Goal: Task Accomplishment & Management: Use online tool/utility

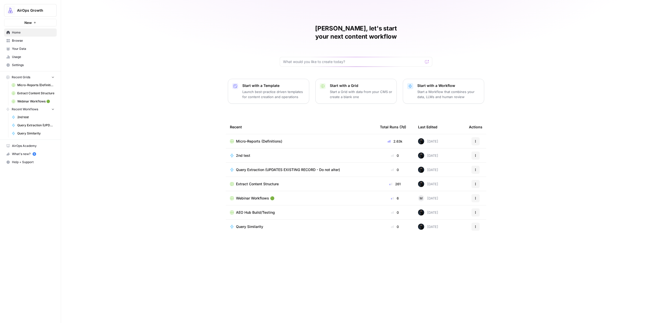
click at [427, 89] on p "Start a Workflow that combines your data, LLMs and human review" at bounding box center [448, 94] width 63 height 10
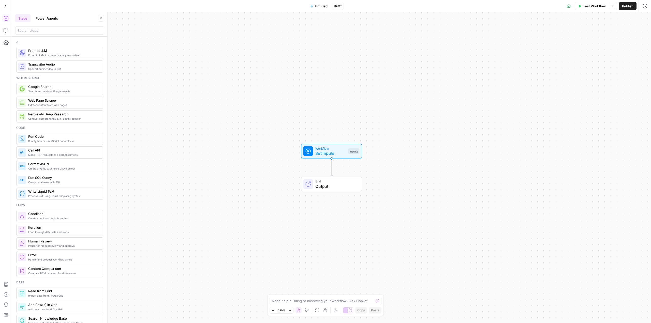
click at [61, 15] on button "Power Agents" at bounding box center [47, 18] width 28 height 8
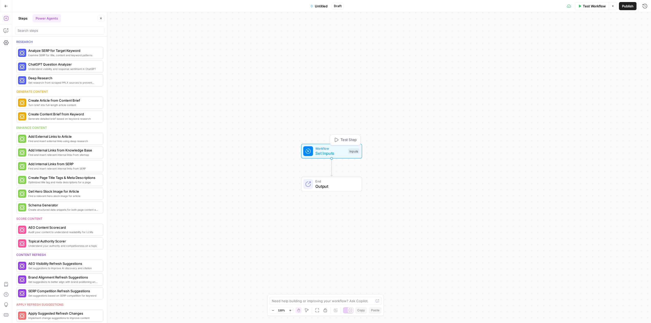
click at [352, 157] on div "Workflow Set Inputs Inputs Test Step" at bounding box center [331, 151] width 61 height 15
click at [600, 36] on span "Add Field" at bounding box center [593, 34] width 15 height 5
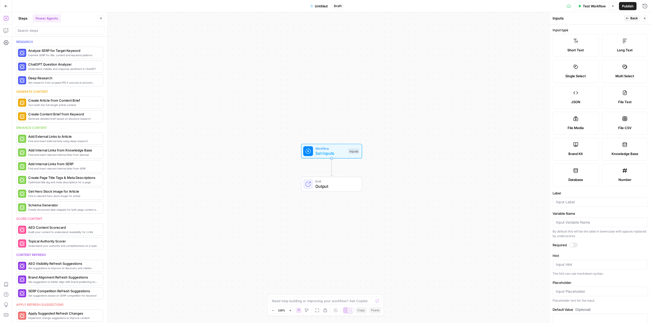
click at [27, 18] on button "Steps" at bounding box center [22, 18] width 15 height 8
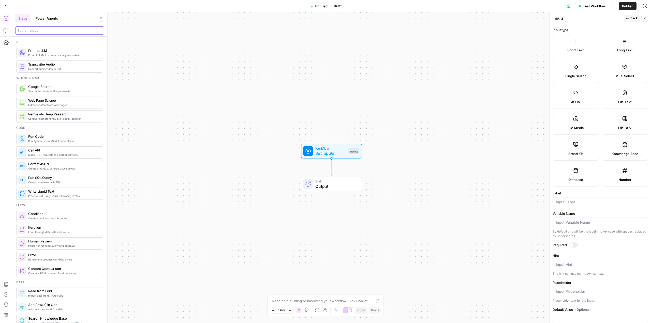
click at [55, 28] on input "search" at bounding box center [60, 30] width 84 height 5
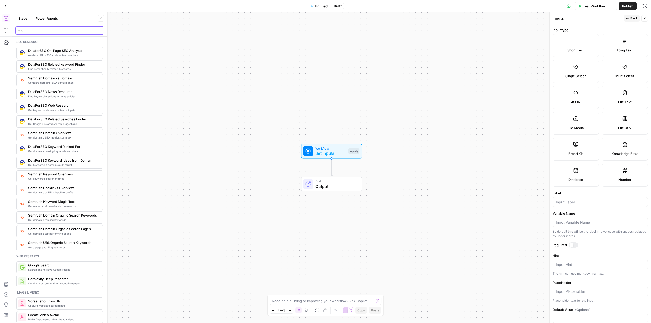
type input "seo"
click at [643, 19] on icon "button" at bounding box center [644, 18] width 3 height 3
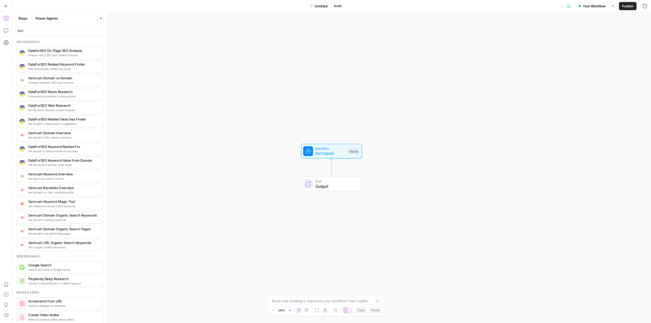
click at [76, 26] on div "seo" at bounding box center [59, 29] width 89 height 10
click at [73, 29] on input "seo" at bounding box center [60, 30] width 84 height 5
type input "copi"
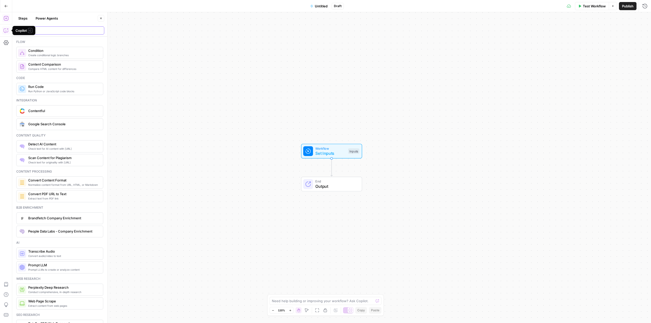
type input "co"
click at [8, 30] on icon "button" at bounding box center [6, 30] width 5 height 5
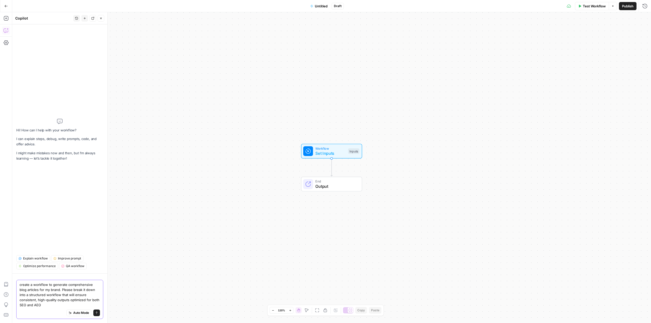
type textarea "create a workflow to generate comprehensive blog articles for my brand. Please …"
click at [98, 314] on button "Send" at bounding box center [96, 313] width 7 height 7
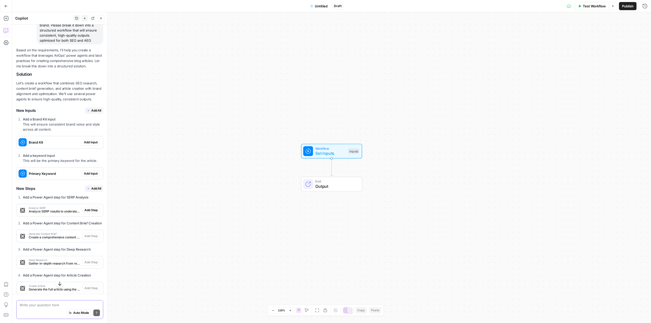
scroll to position [25, 0]
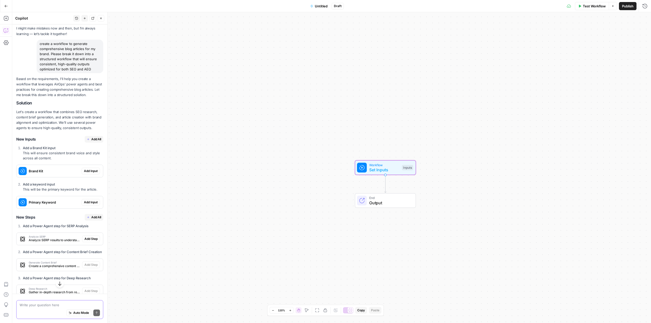
drag, startPoint x: 88, startPoint y: 181, endPoint x: 103, endPoint y: 195, distance: 20.3
click at [88, 173] on span "Add Input" at bounding box center [91, 171] width 14 height 5
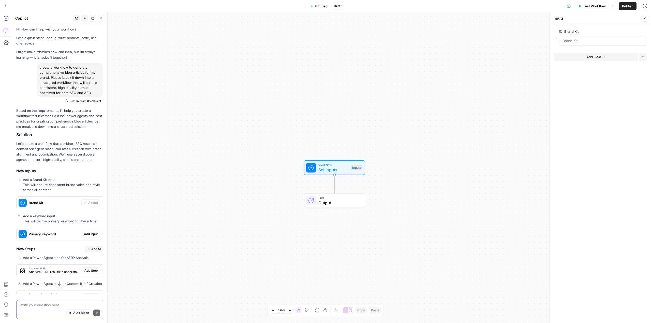
scroll to position [0, 0]
drag, startPoint x: 90, startPoint y: 93, endPoint x: 38, endPoint y: 68, distance: 56.9
click at [38, 68] on div "create a workflow to generate comprehensive blog articles for my brand. Please …" at bounding box center [70, 82] width 67 height 34
copy div "create a workflow to generate comprehensive blog articles for my brand. Please …"
click at [84, 18] on icon "button" at bounding box center [84, 18] width 3 height 3
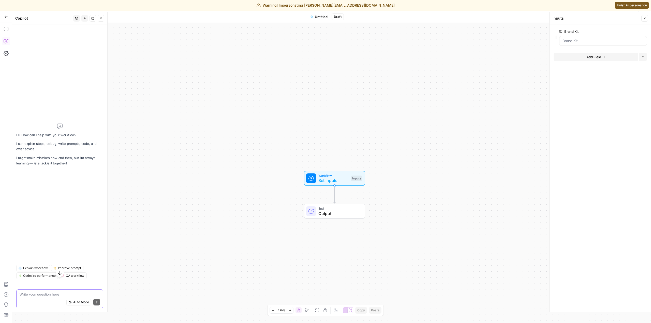
click at [55, 293] on textarea at bounding box center [60, 294] width 80 height 5
paste textarea "create a workflow for creating blog articles. Add a main input topic, a brand k…"
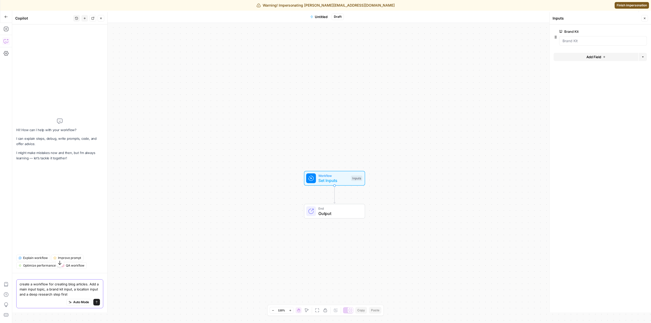
type textarea "create a workflow for creating blog articles. Add a main input topic, a brand k…"
click at [99, 303] on button "Send" at bounding box center [96, 302] width 7 height 7
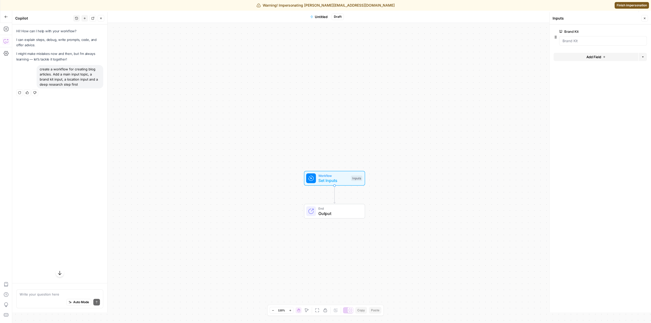
click at [62, 274] on icon "button" at bounding box center [59, 272] width 5 height 5
